Goal: Information Seeking & Learning: Check status

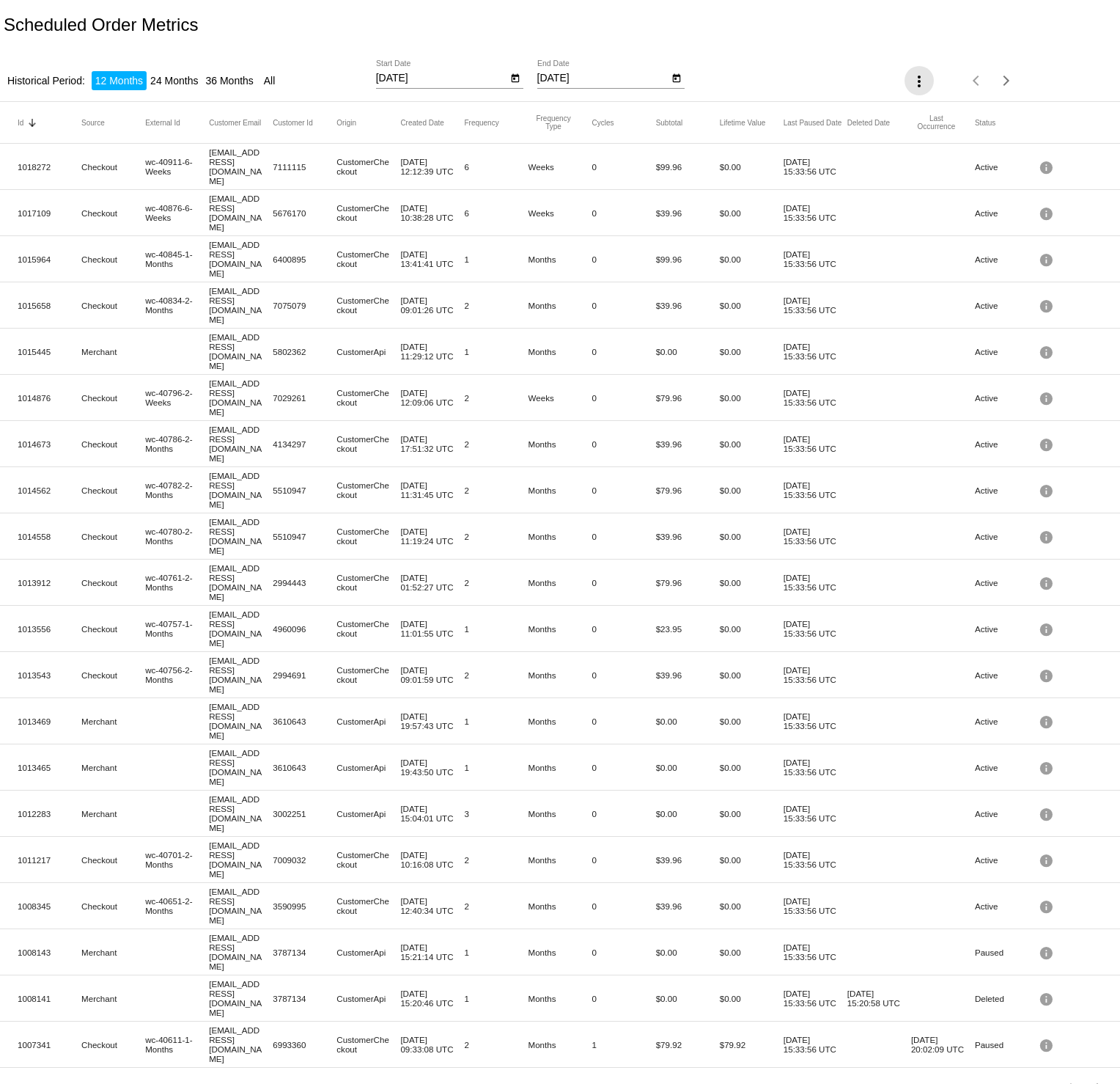
click at [918, 83] on mat-icon "more_vert" at bounding box center [919, 81] width 18 height 18
click at [846, 66] on div at bounding box center [560, 542] width 1120 height 1084
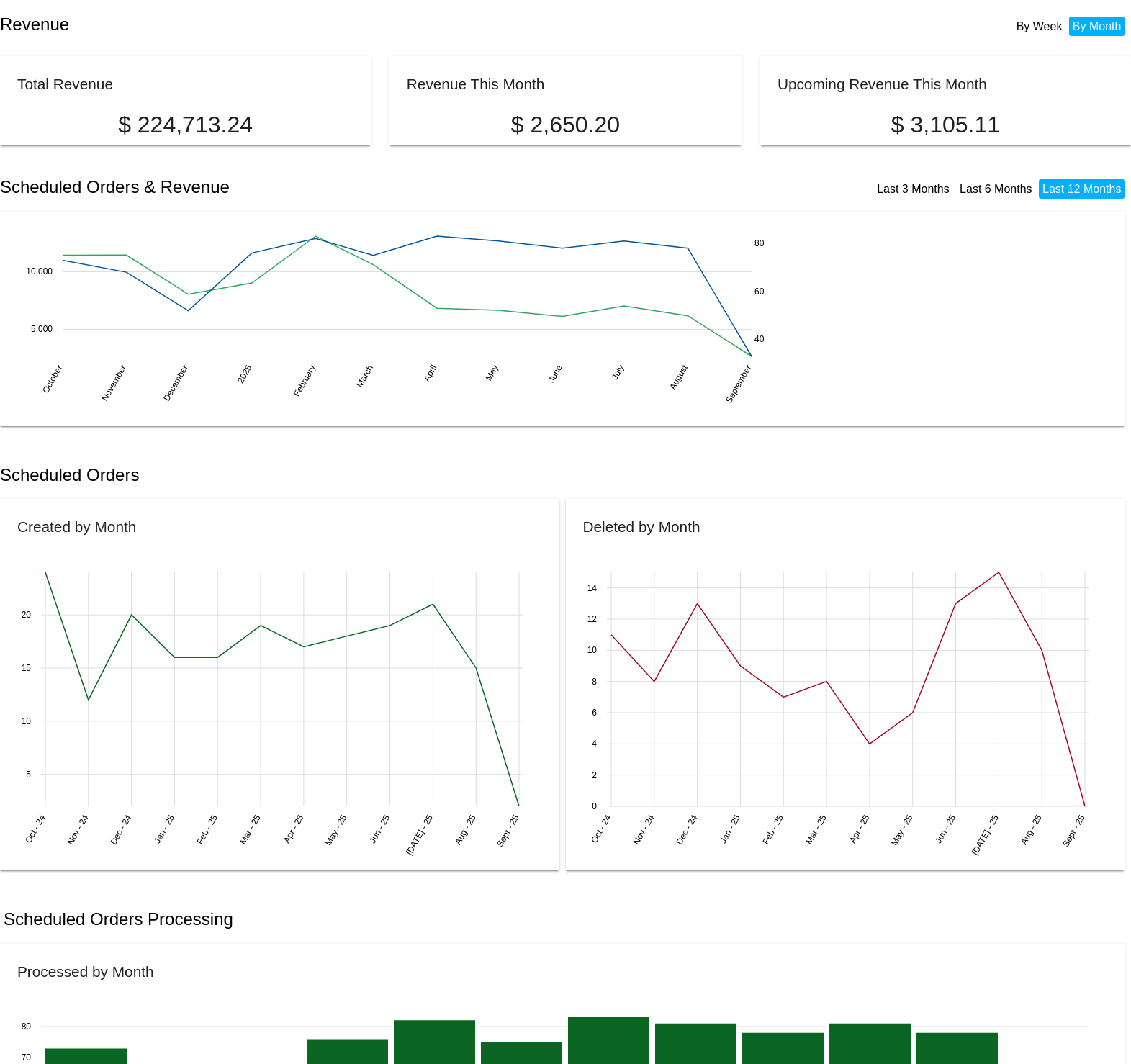
click at [1087, 24] on li "By Month" at bounding box center [1097, 26] width 56 height 19
